Goal: Information Seeking & Learning: Learn about a topic

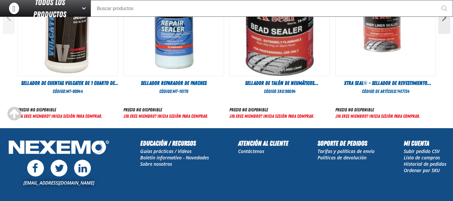
scroll to position [309, 0]
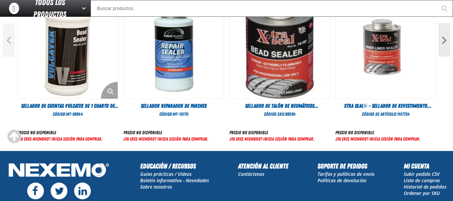
click at [61, 72] on img "Ver detalles del sellador de cuentas Vulcatek de 1 cuarto de galón" at bounding box center [68, 49] width 100 height 100
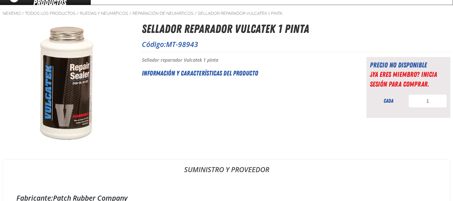
scroll to position [0, 0]
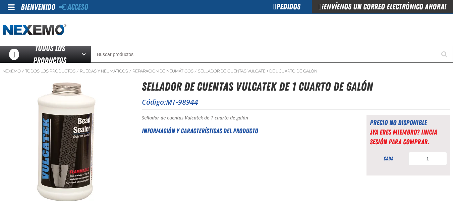
click at [180, 131] on font "Información y características del producto" at bounding box center [200, 131] width 116 height 8
click at [229, 130] on font "Información y características del producto" at bounding box center [200, 131] width 116 height 8
click at [289, 128] on h2 "Información y características del producto" at bounding box center [246, 131] width 208 height 10
